Goal: Navigation & Orientation: Find specific page/section

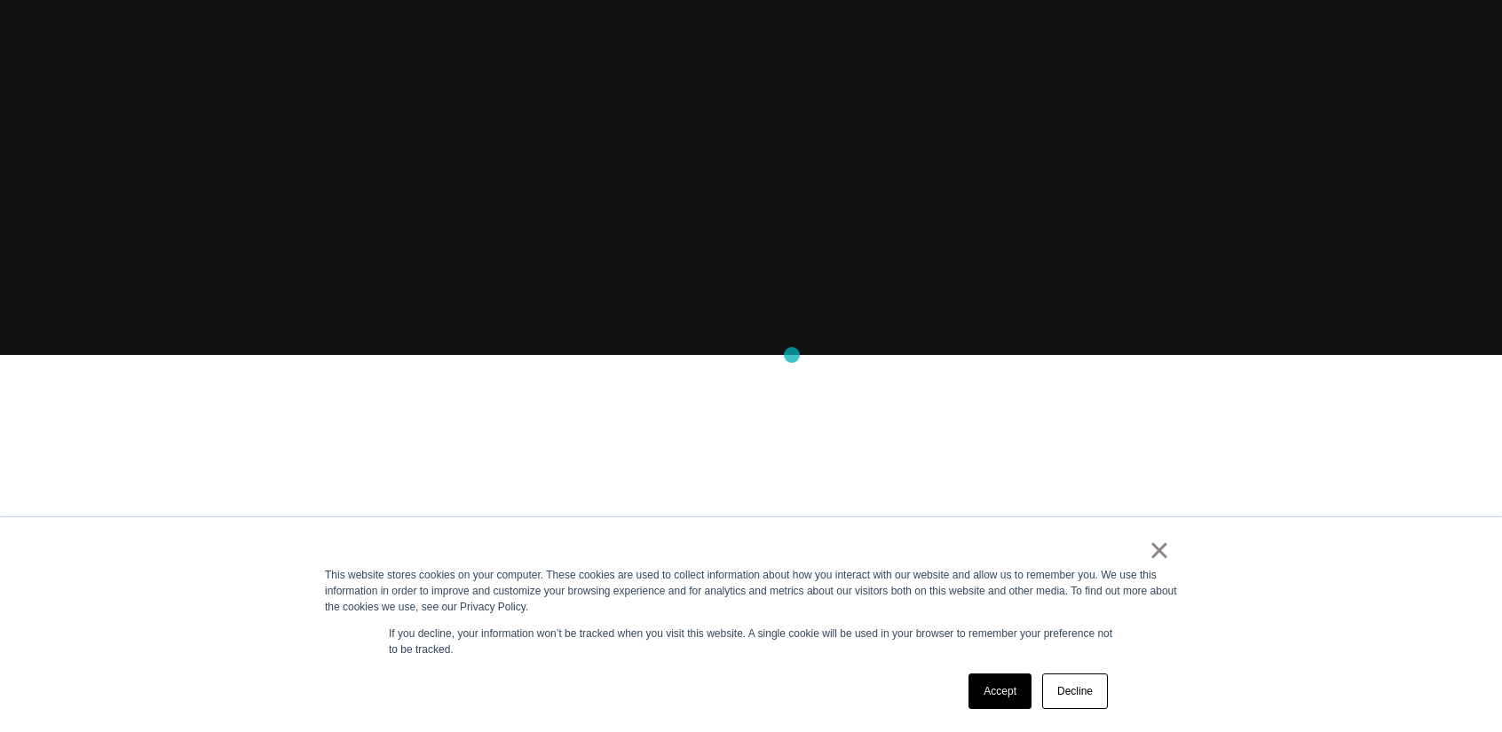
scroll to position [444, 0]
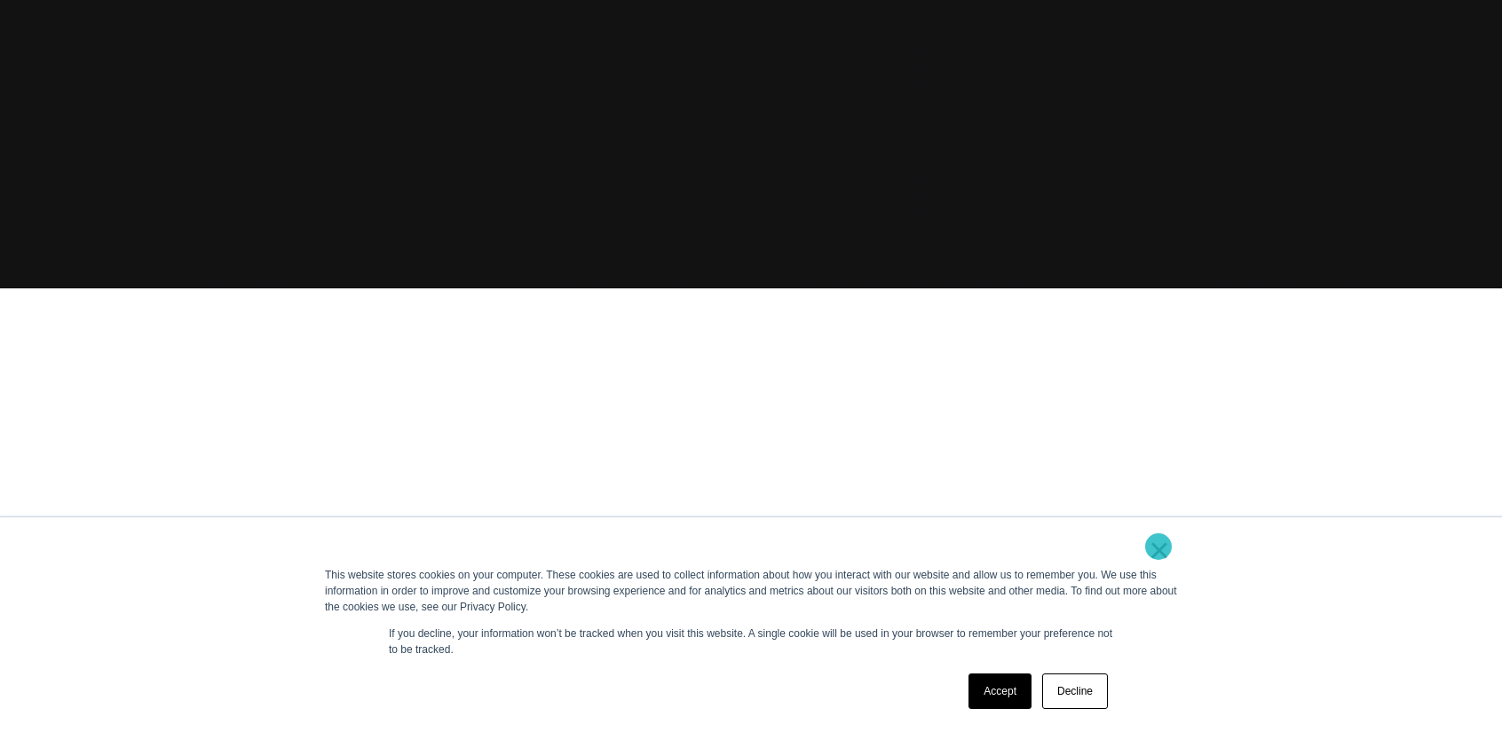
click at [1159, 547] on link "×" at bounding box center [1159, 550] width 21 height 16
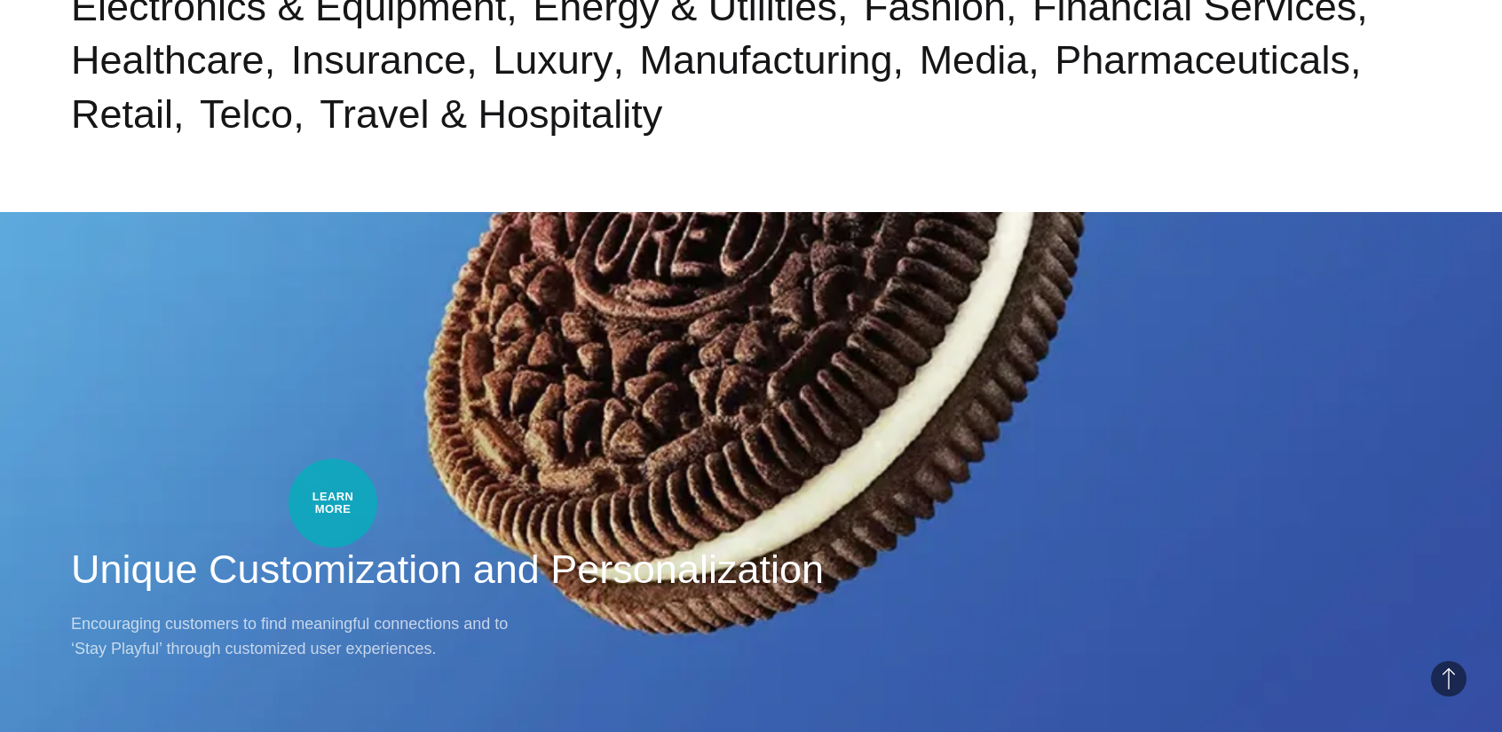
scroll to position [1332, 0]
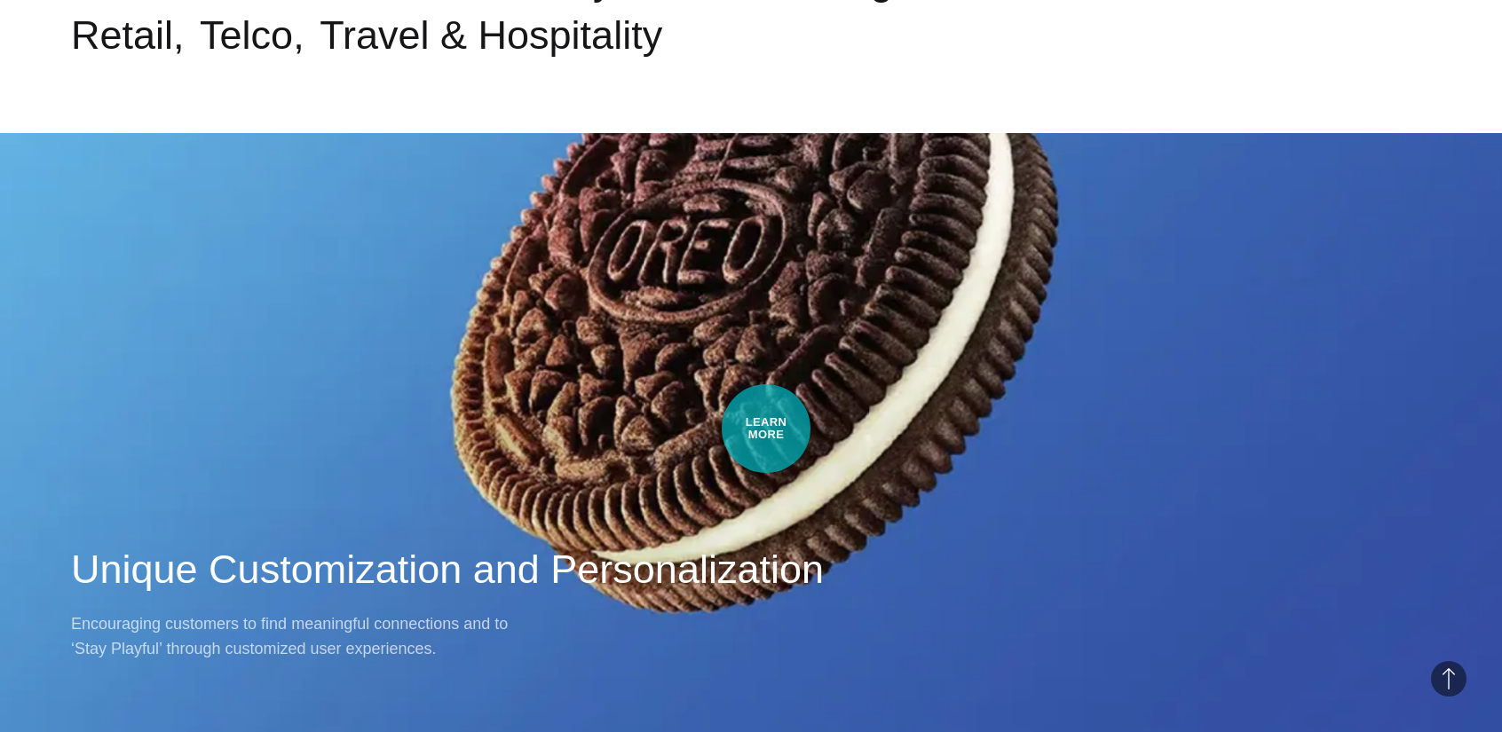
click at [788, 426] on div "Work・Ecom Unique Customization and Personalization Encouraging customers to fin…" at bounding box center [751, 366] width 1502 height 732
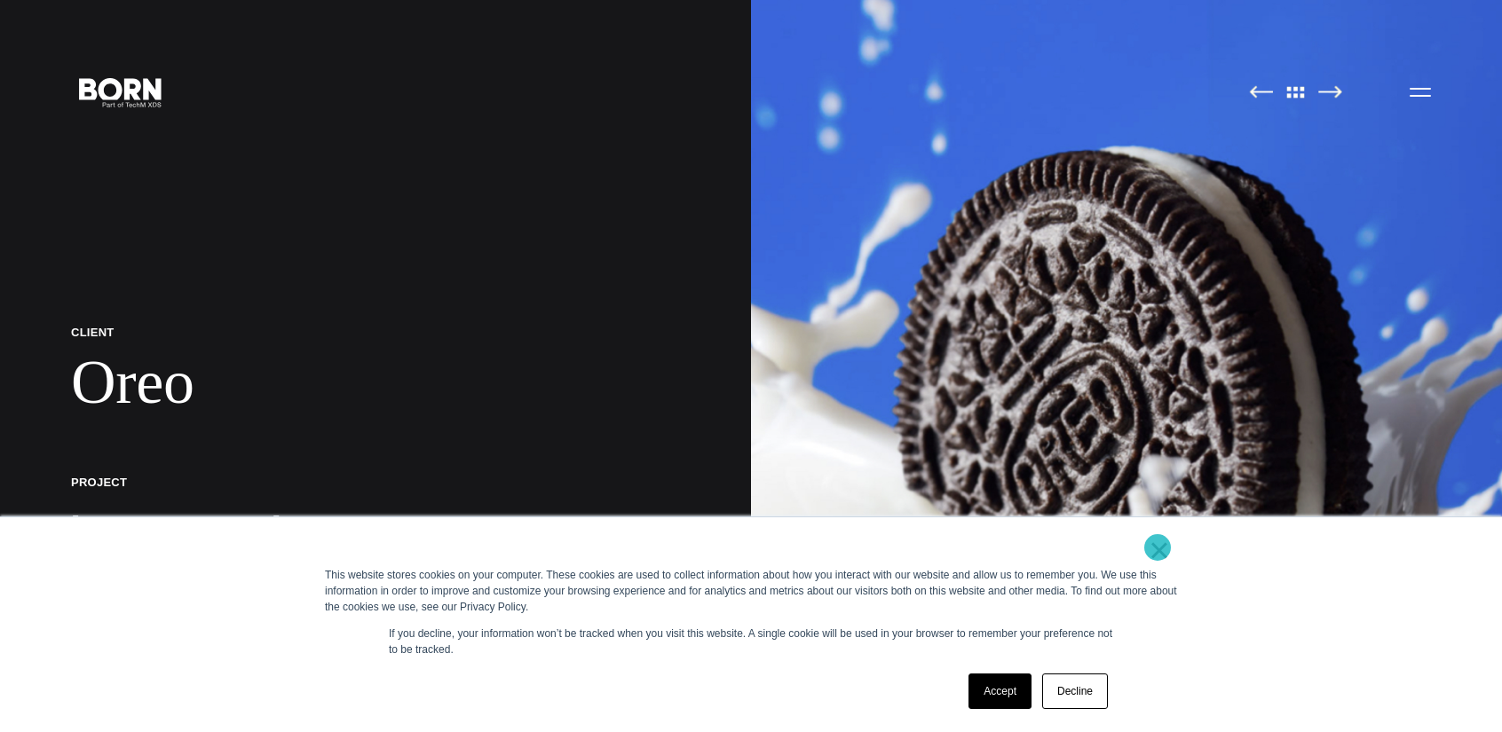
click at [1158, 548] on link "×" at bounding box center [1159, 550] width 21 height 16
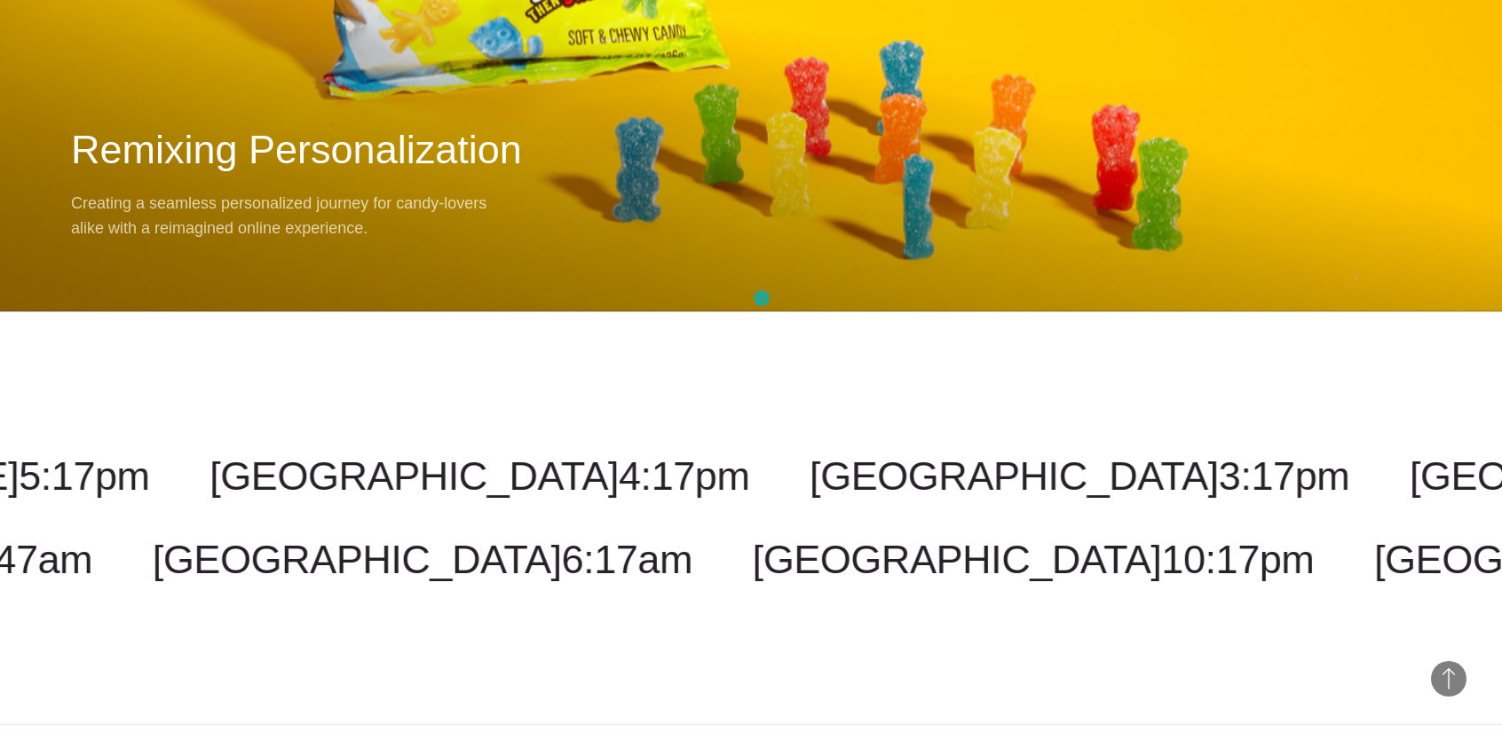
scroll to position [21331, 0]
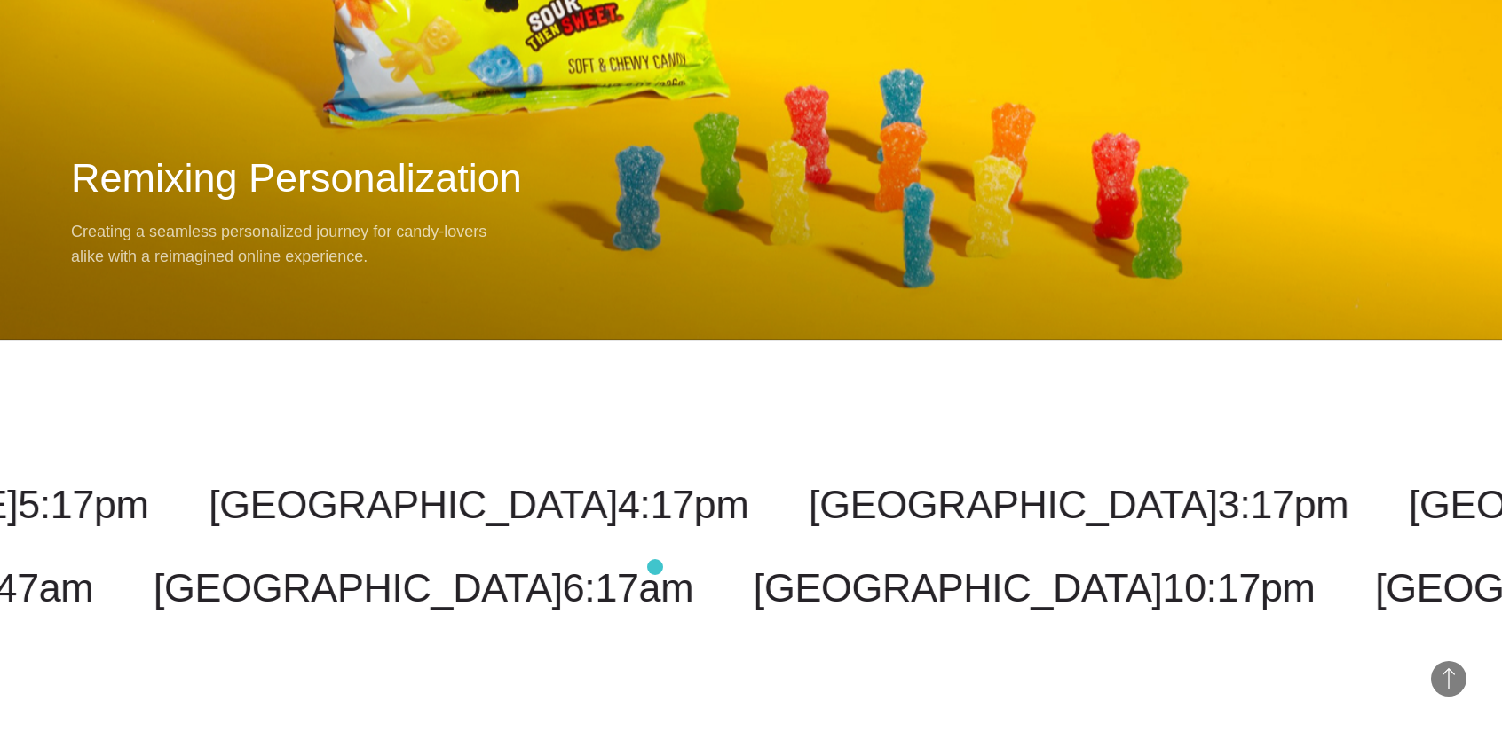
drag, startPoint x: 373, startPoint y: 580, endPoint x: 841, endPoint y: 557, distance: 468.5
click at [841, 557] on div "Costa Rica 3:17pm Malaysia 5:17am New York 5:17pm Toronto 5:17pm New Jersey 5:1…" at bounding box center [751, 547] width 1502 height 414
click at [123, 598] on div "Costa Rica 3:17pm Malaysia 5:17am New York 5:17pm Toronto 5:17pm New Jersey 5:1…" at bounding box center [751, 547] width 1502 height 414
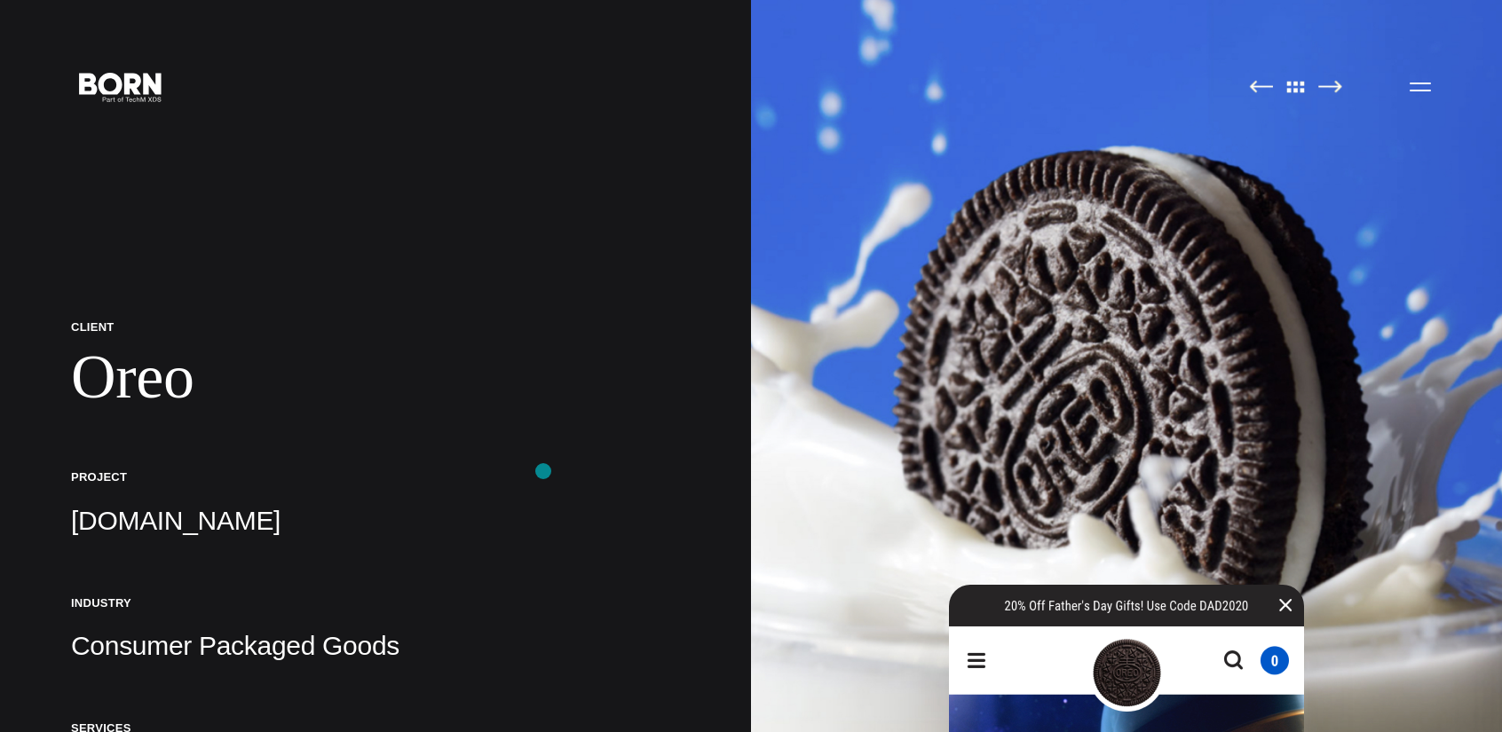
scroll to position [0, 0]
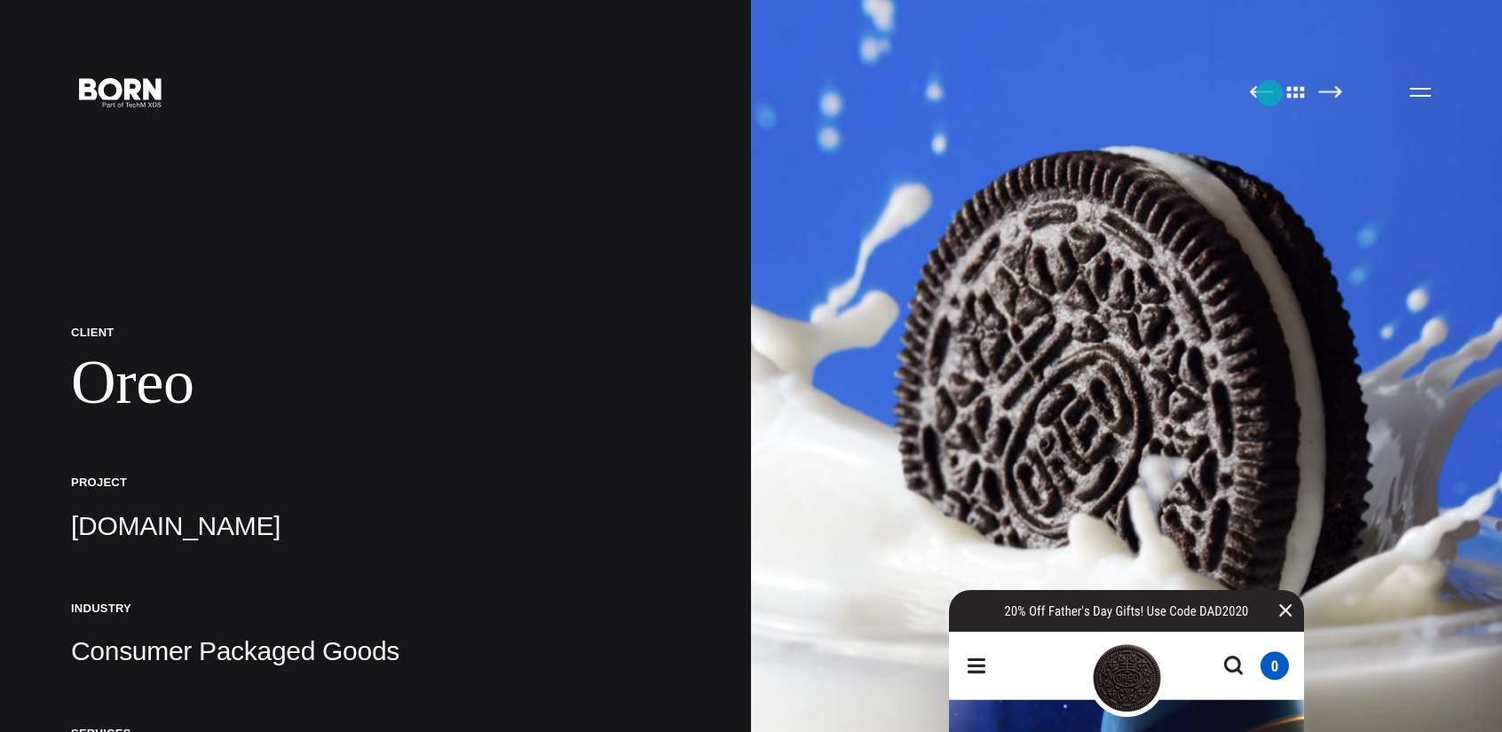
click at [1270, 93] on img at bounding box center [1261, 91] width 24 height 13
click at [1305, 85] on link at bounding box center [1296, 93] width 37 height 18
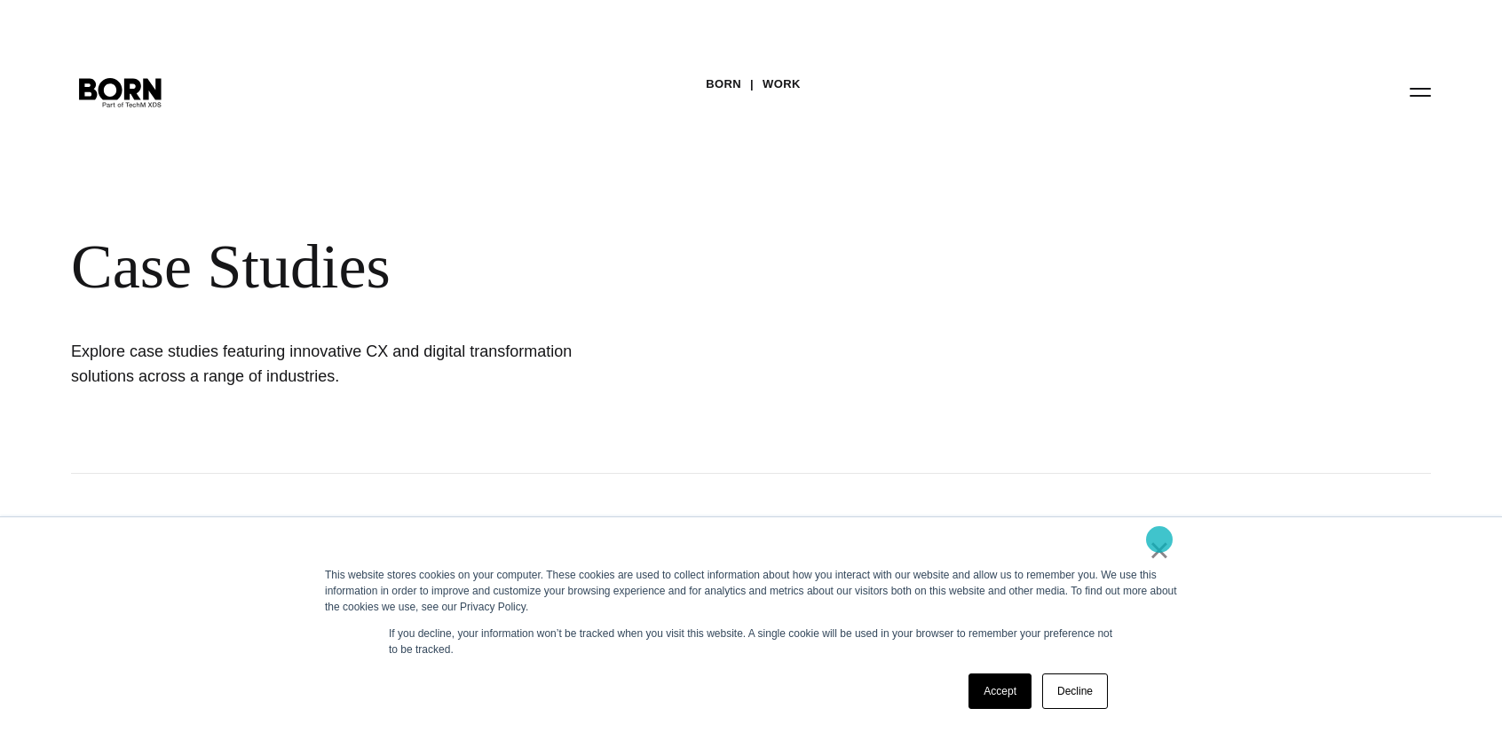
click at [1160, 542] on link "×" at bounding box center [1159, 550] width 21 height 16
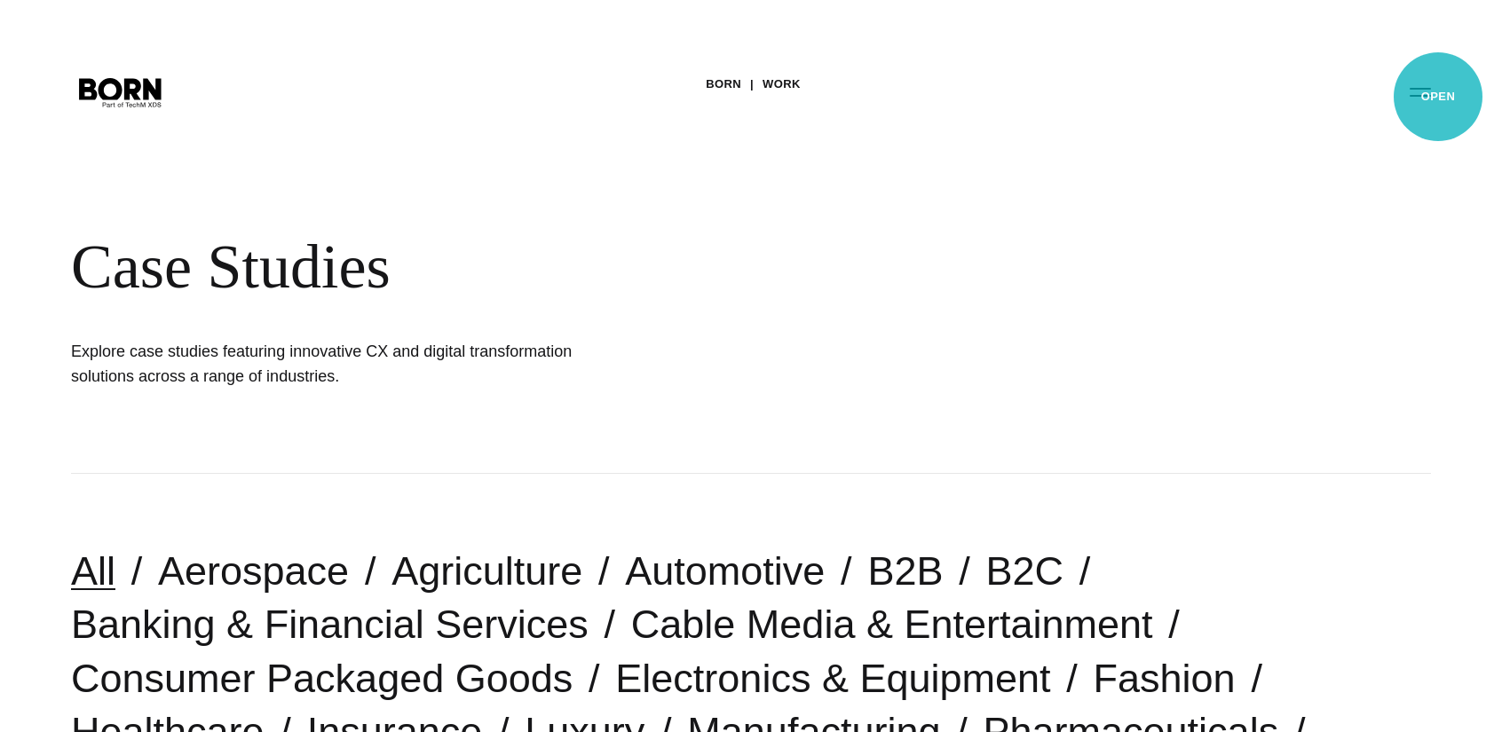
click at [1438, 97] on button "Primary Menu" at bounding box center [1420, 91] width 43 height 37
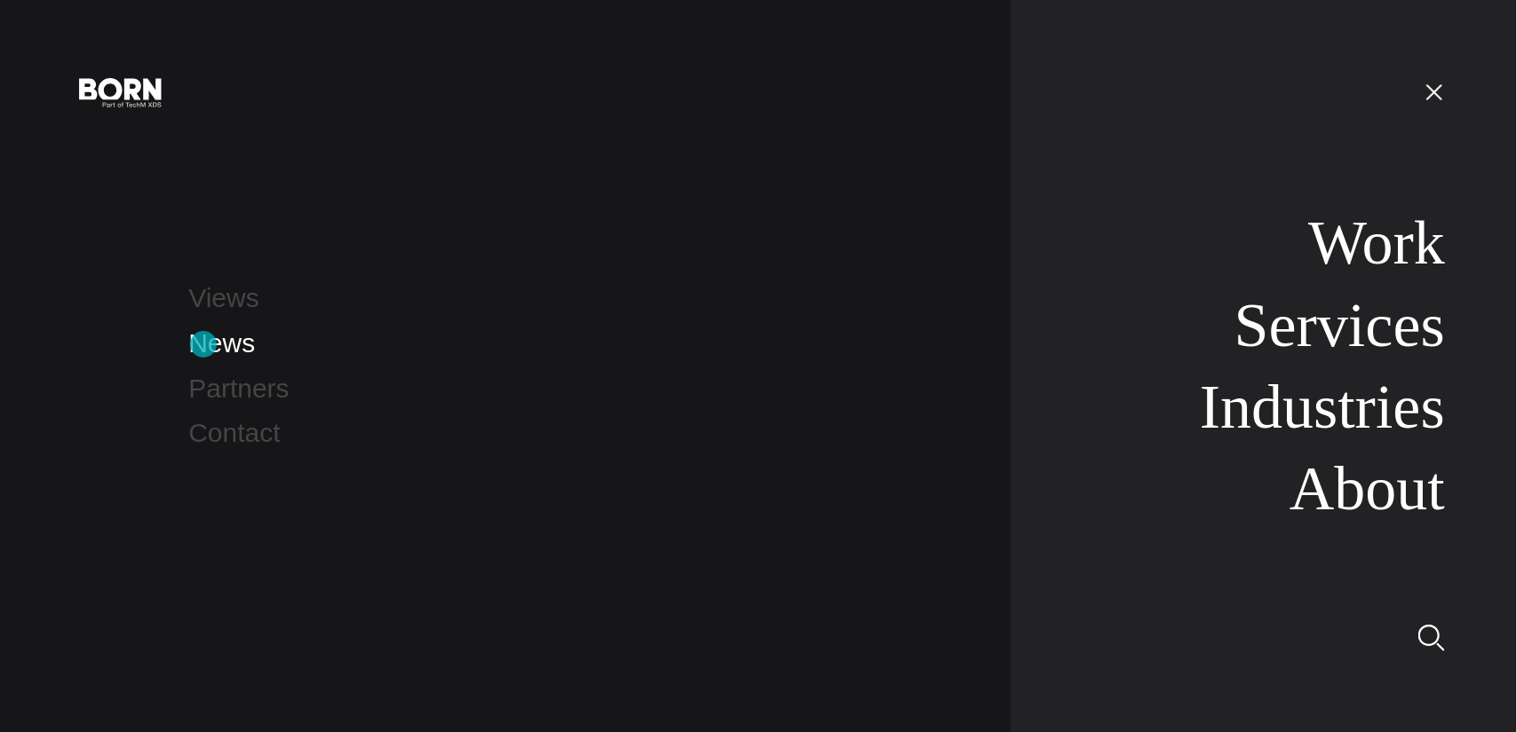
click at [203, 344] on link "News" at bounding box center [221, 342] width 67 height 29
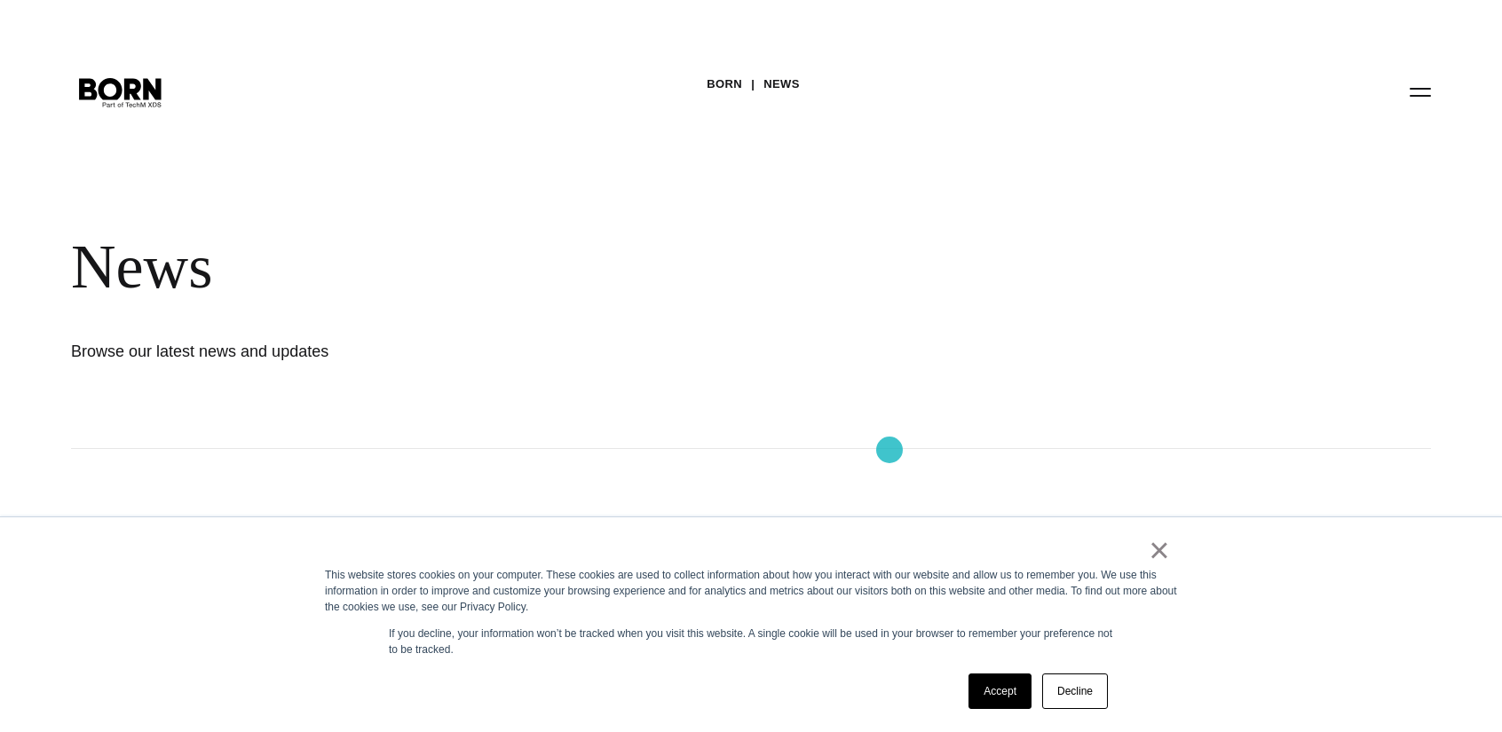
scroll to position [89, 0]
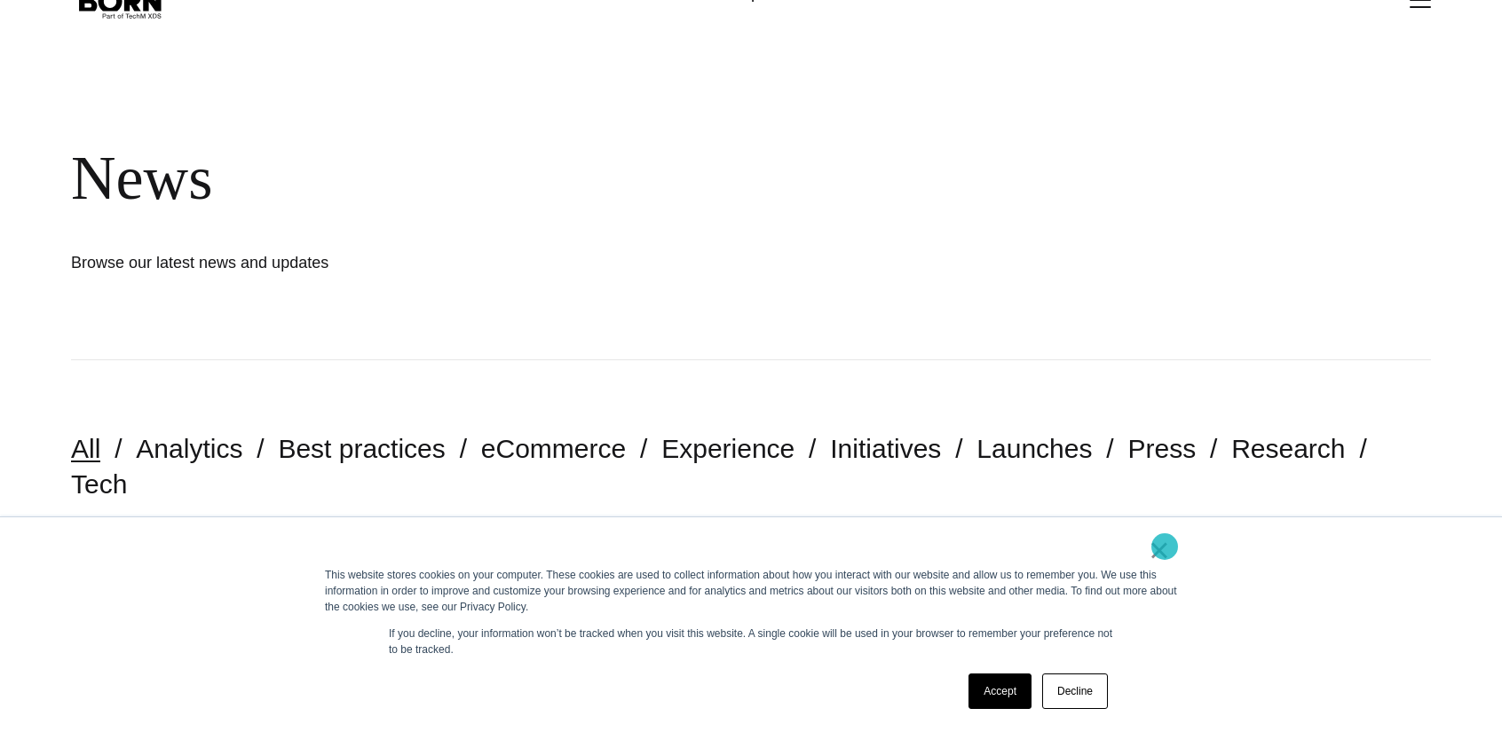
click at [1163, 546] on link "×" at bounding box center [1159, 550] width 21 height 16
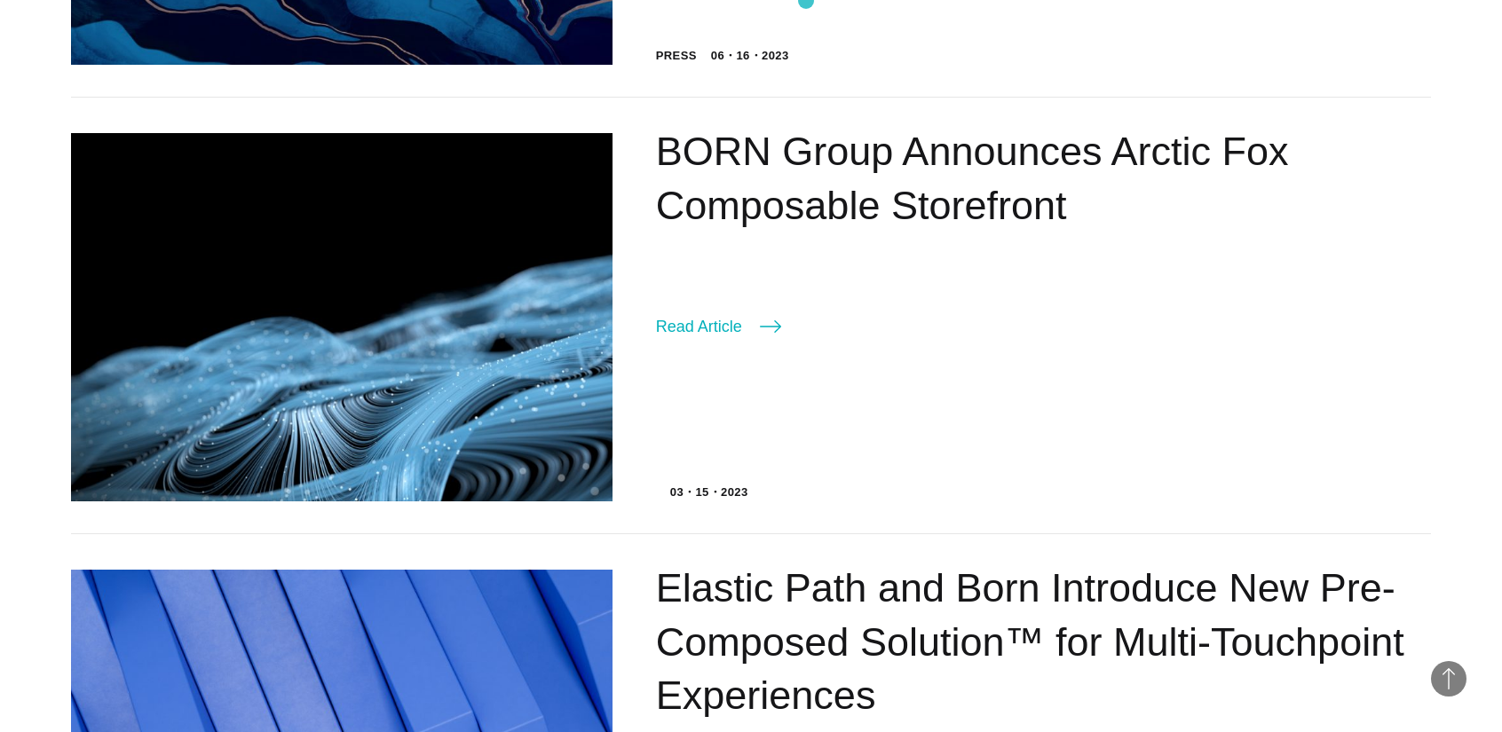
scroll to position [1293, 0]
